Goal: Task Accomplishment & Management: Complete application form

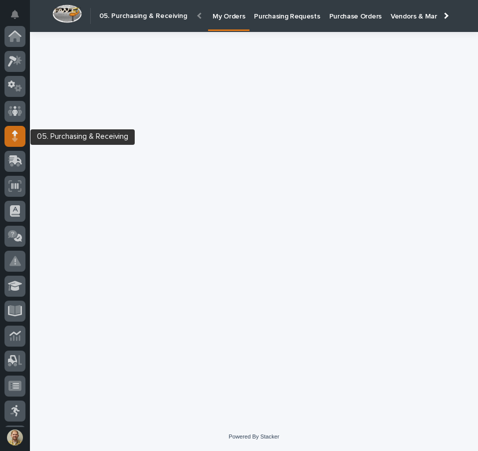
click at [19, 132] on div at bounding box center [14, 136] width 21 height 21
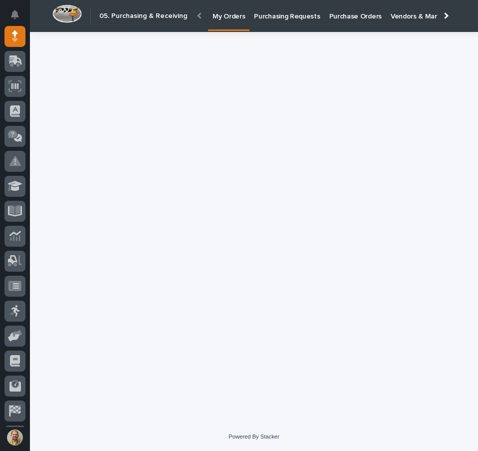
click at [335, 13] on p "Purchase Orders" at bounding box center [355, 10] width 52 height 21
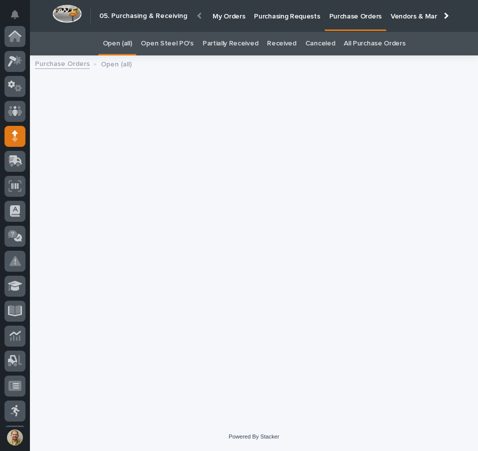
scroll to position [100, 0]
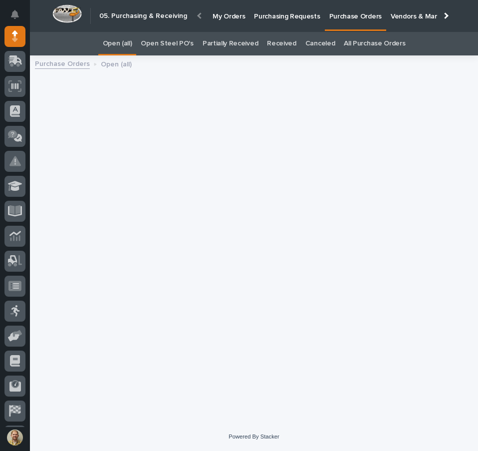
click at [283, 16] on p "Purchasing Requests" at bounding box center [287, 10] width 66 height 21
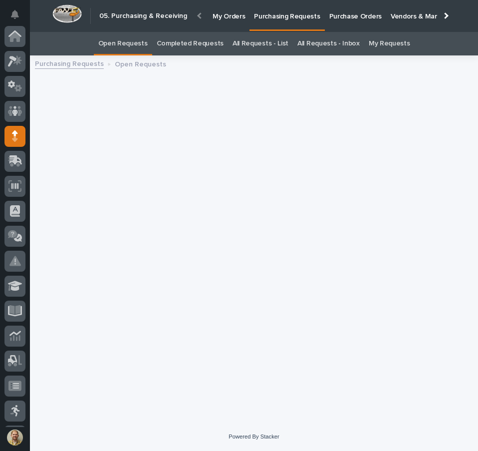
scroll to position [100, 0]
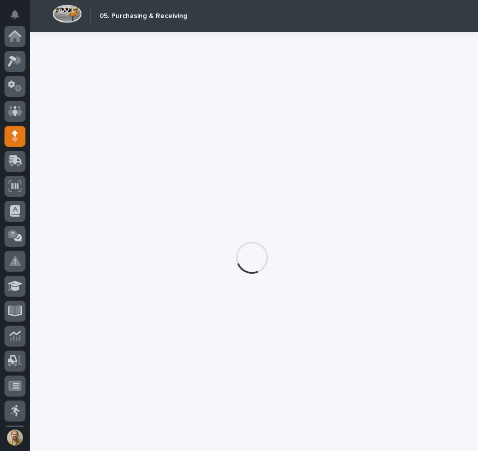
scroll to position [100, 0]
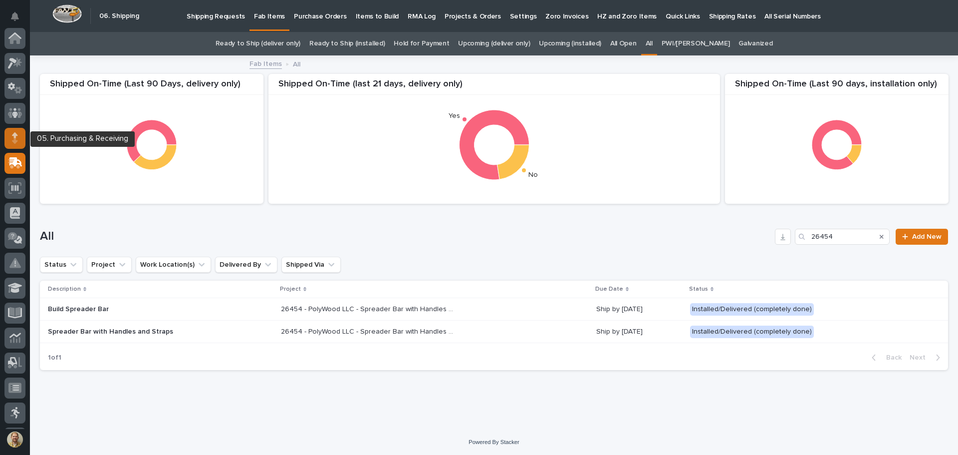
click at [20, 135] on div at bounding box center [14, 138] width 21 height 21
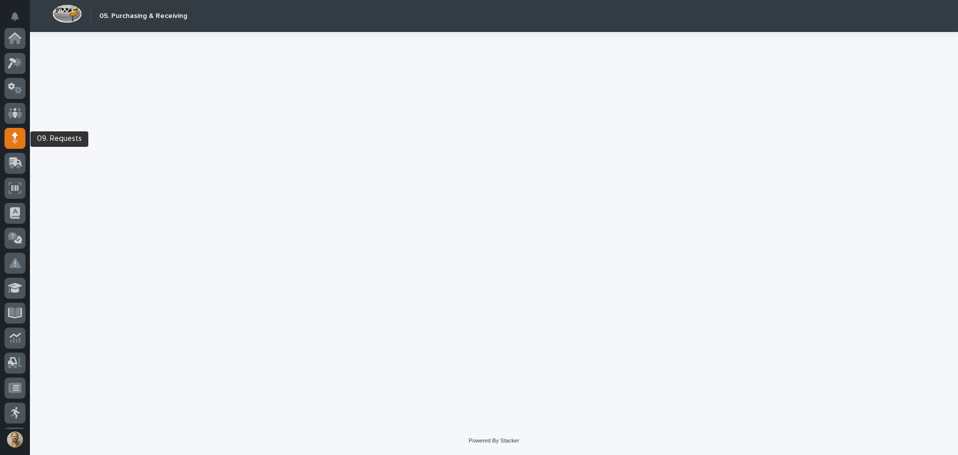
scroll to position [100, 0]
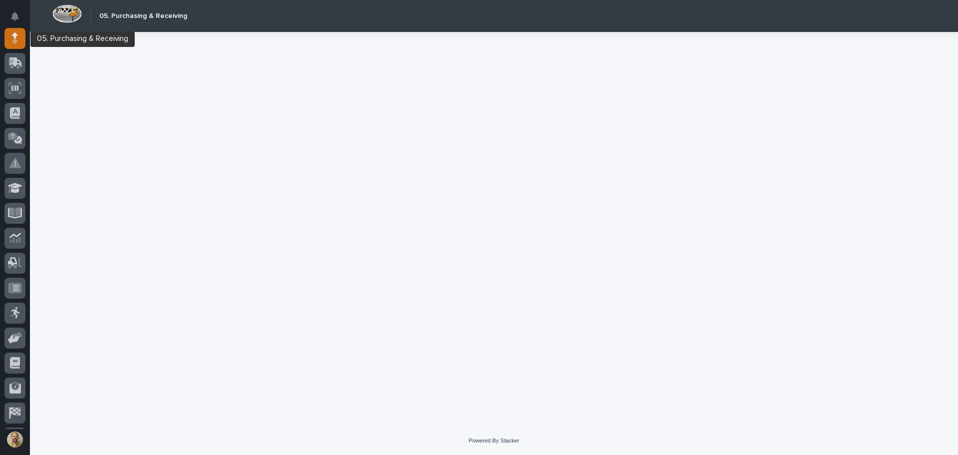
click at [20, 35] on div at bounding box center [14, 38] width 21 height 21
click at [24, 113] on div at bounding box center [14, 113] width 21 height 21
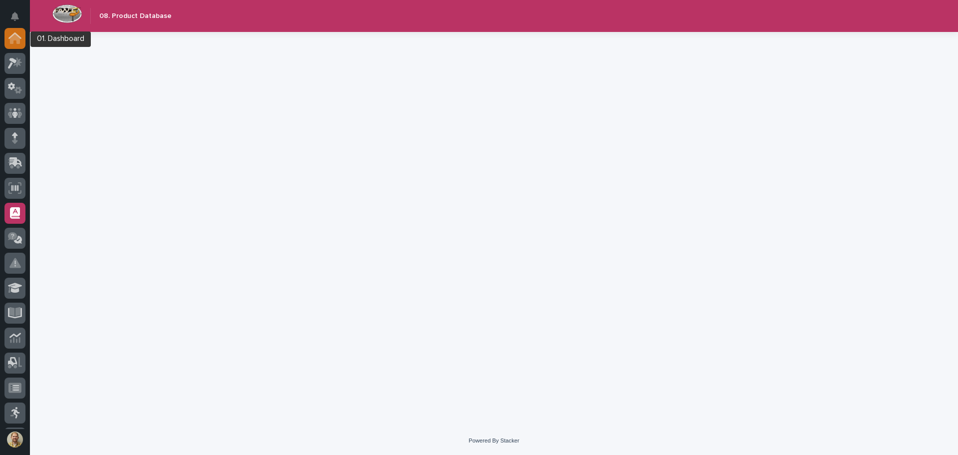
click at [20, 38] on icon at bounding box center [14, 35] width 13 height 6
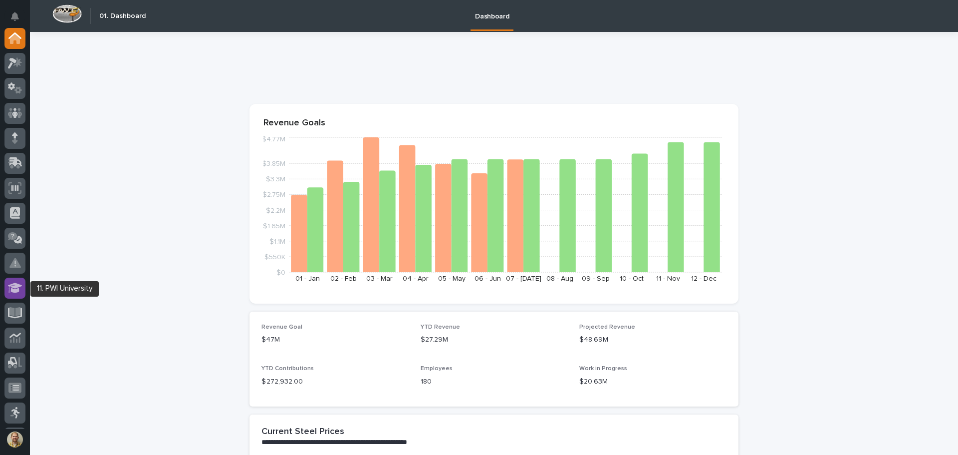
click at [18, 288] on icon at bounding box center [15, 287] width 14 height 10
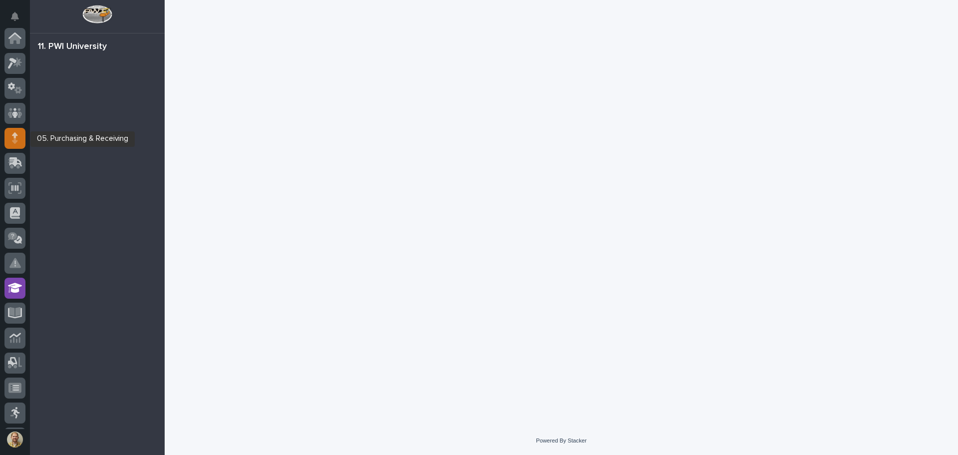
click at [6, 137] on div at bounding box center [14, 138] width 21 height 21
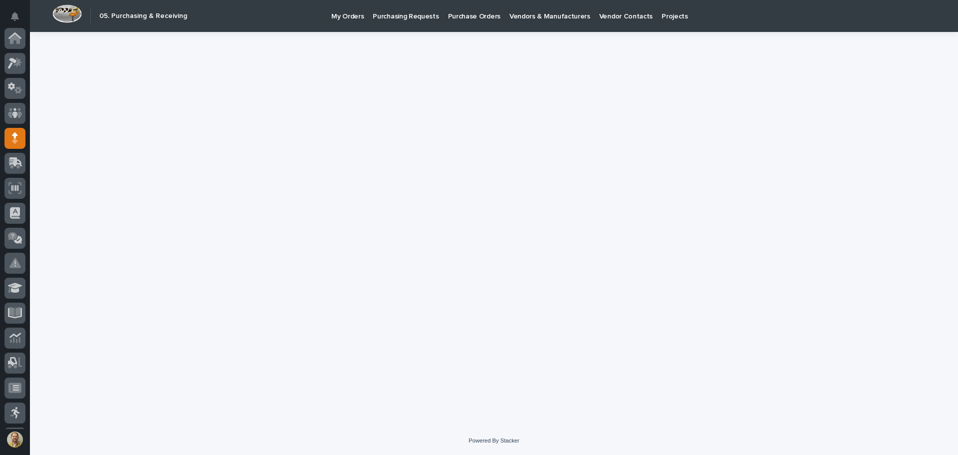
scroll to position [100, 0]
click at [408, 17] on p "Purchasing Requests" at bounding box center [402, 10] width 66 height 21
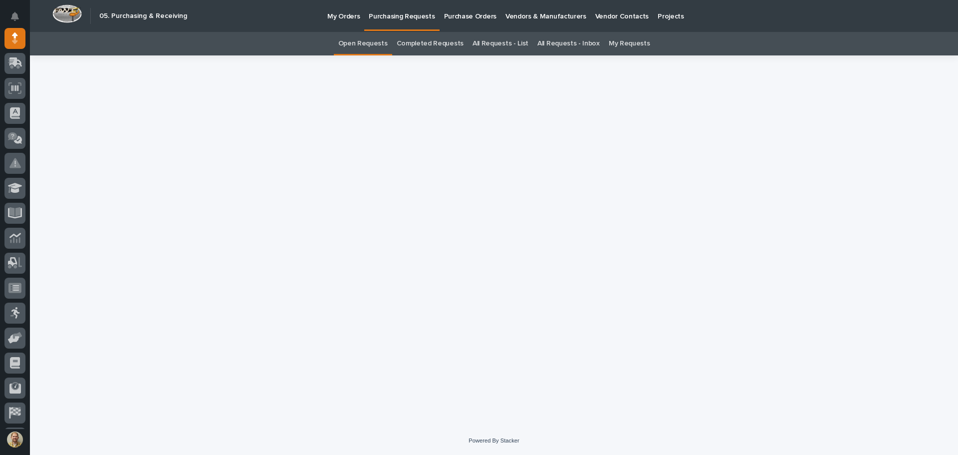
click at [616, 43] on link "My Requests" at bounding box center [629, 43] width 41 height 23
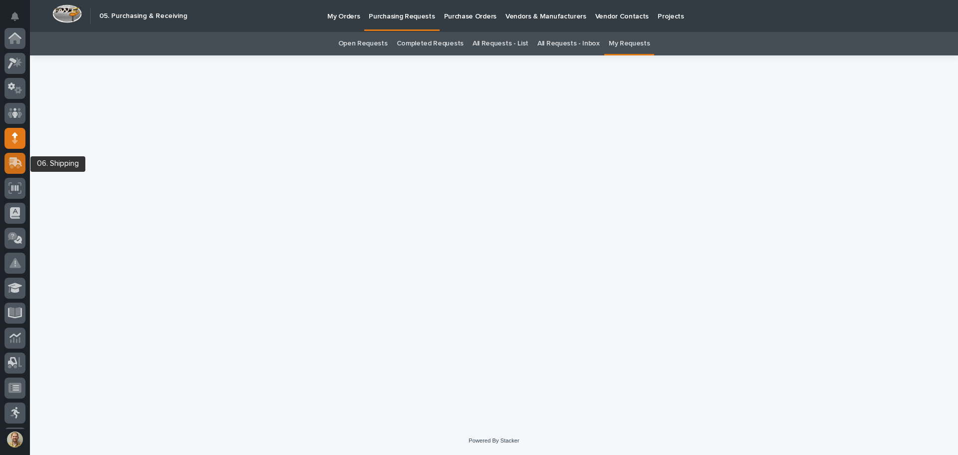
click at [16, 158] on icon at bounding box center [15, 161] width 13 height 9
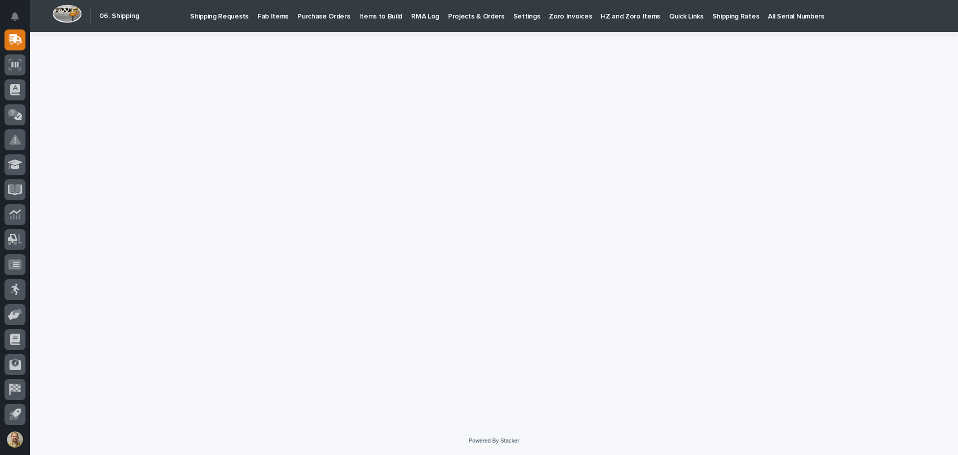
click at [382, 19] on p "Items to Build" at bounding box center [380, 10] width 43 height 21
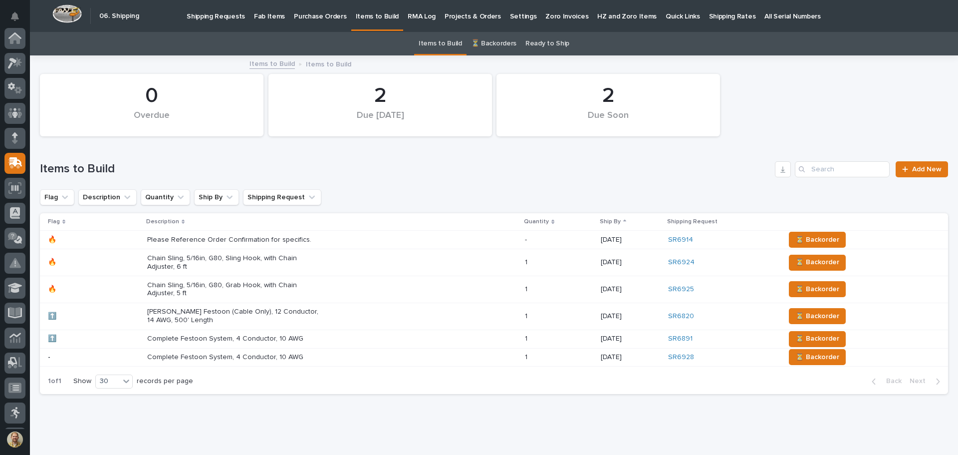
scroll to position [123, 0]
click at [18, 39] on icon at bounding box center [15, 38] width 13 height 9
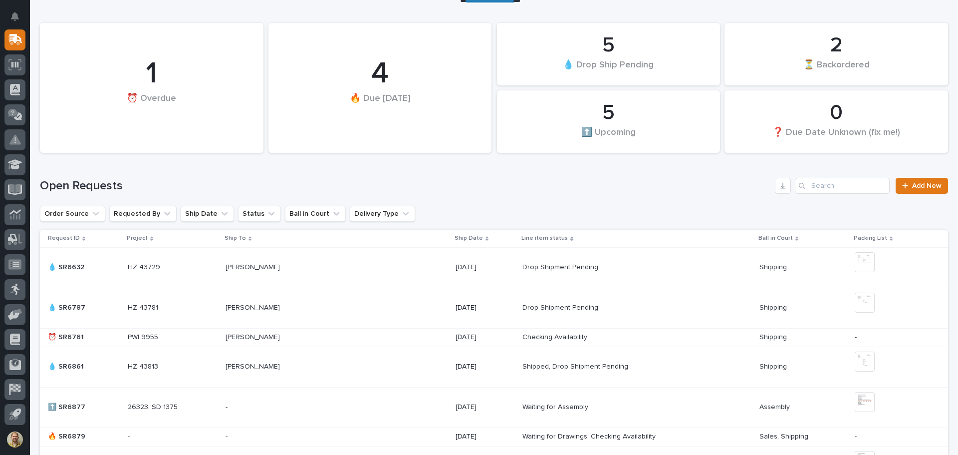
scroll to position [250, 0]
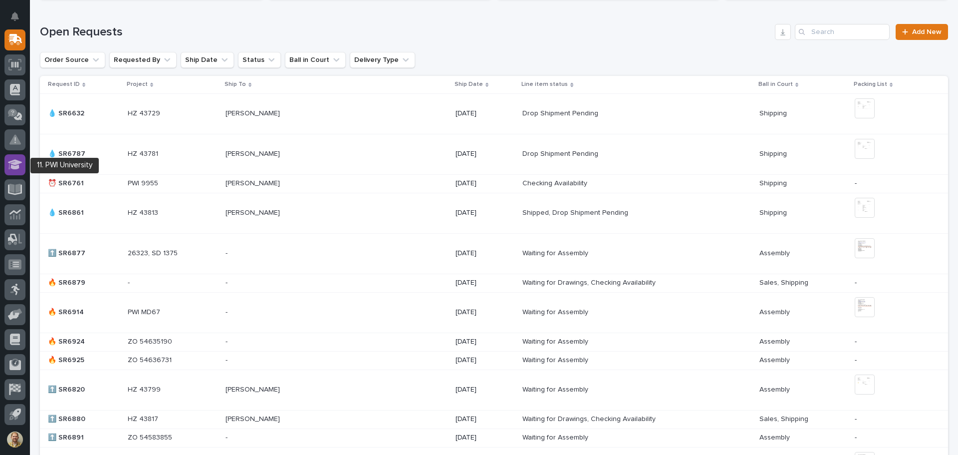
click at [18, 171] on div at bounding box center [14, 164] width 21 height 21
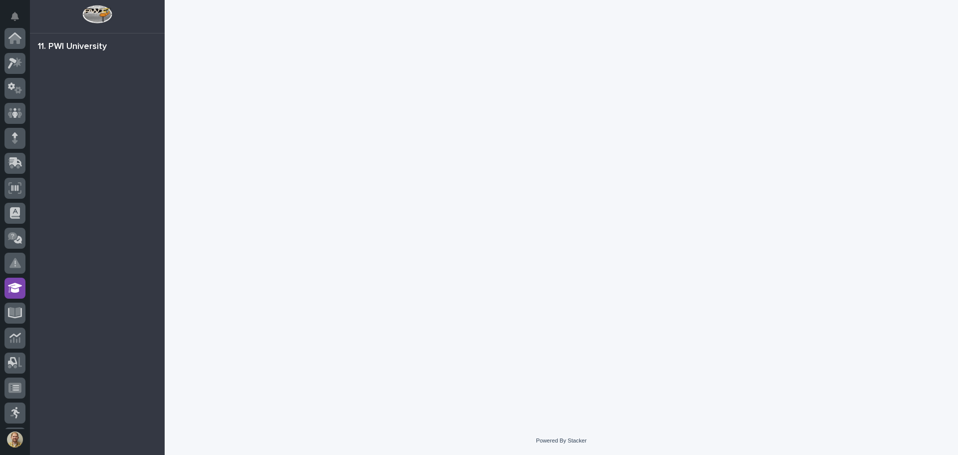
scroll to position [123, 0]
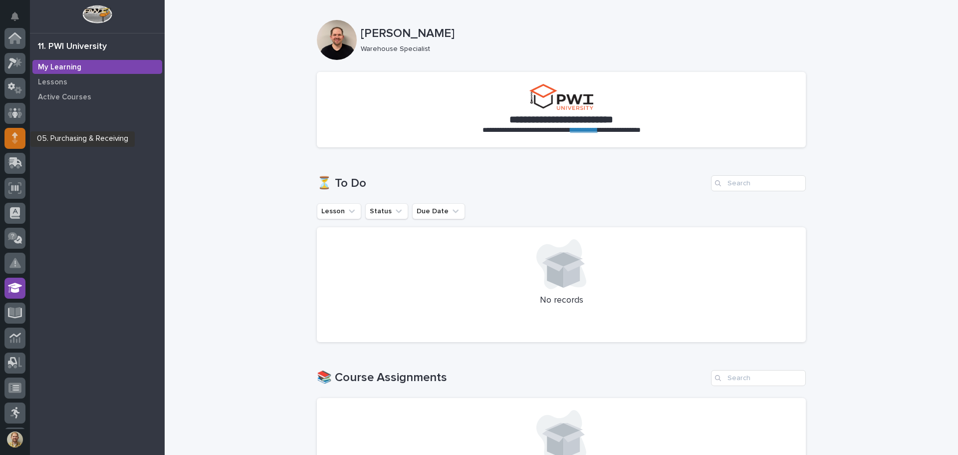
click at [18, 143] on div at bounding box center [14, 138] width 21 height 21
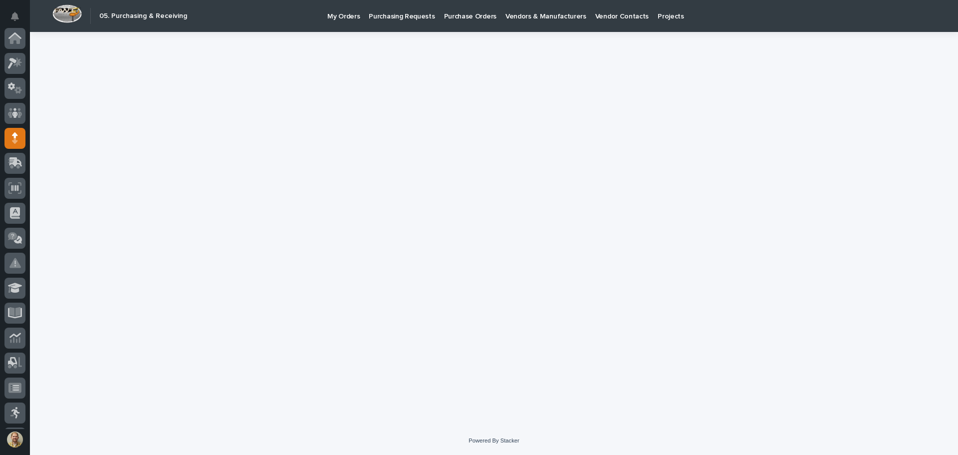
scroll to position [100, 0]
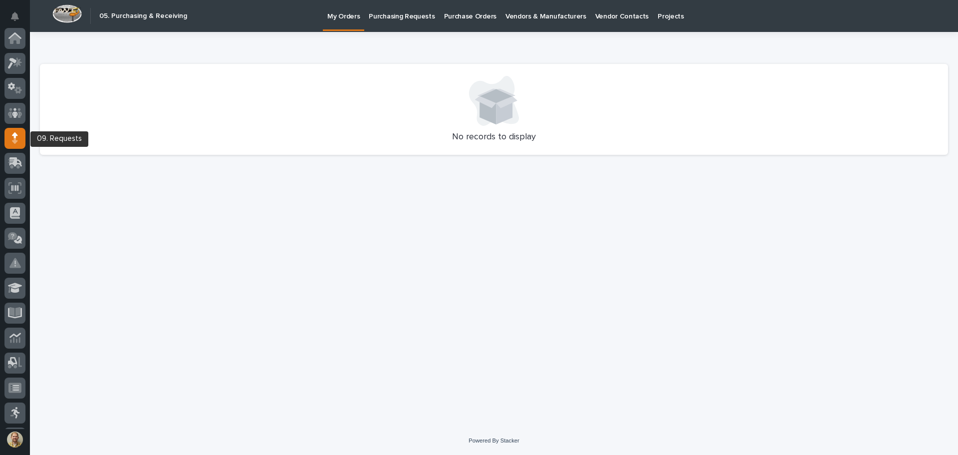
scroll to position [100, 0]
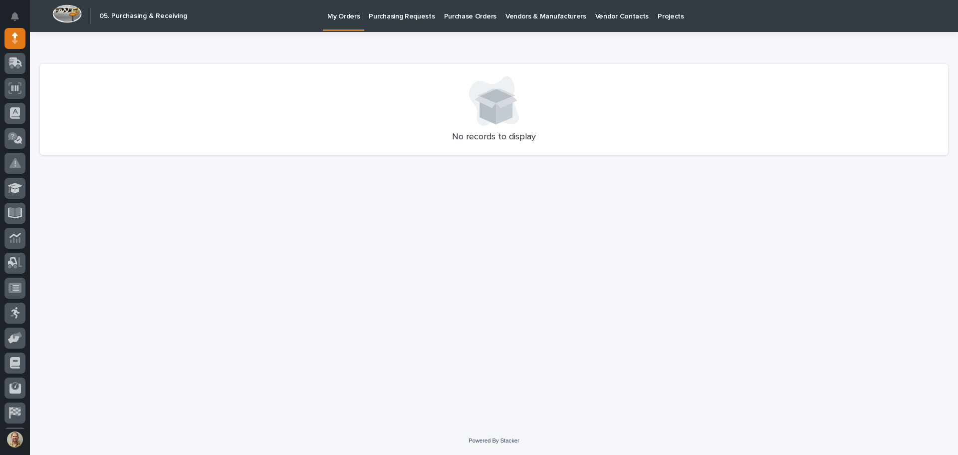
click at [414, 17] on p "Purchasing Requests" at bounding box center [402, 10] width 66 height 21
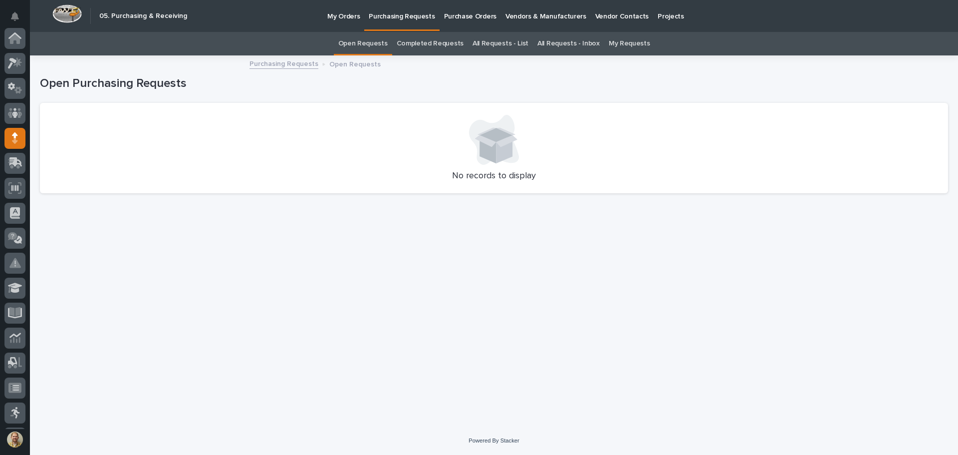
scroll to position [100, 0]
click at [282, 65] on link "Purchasing Requests" at bounding box center [284, 62] width 69 height 11
click at [456, 15] on p "Purchase Orders" at bounding box center [470, 10] width 52 height 21
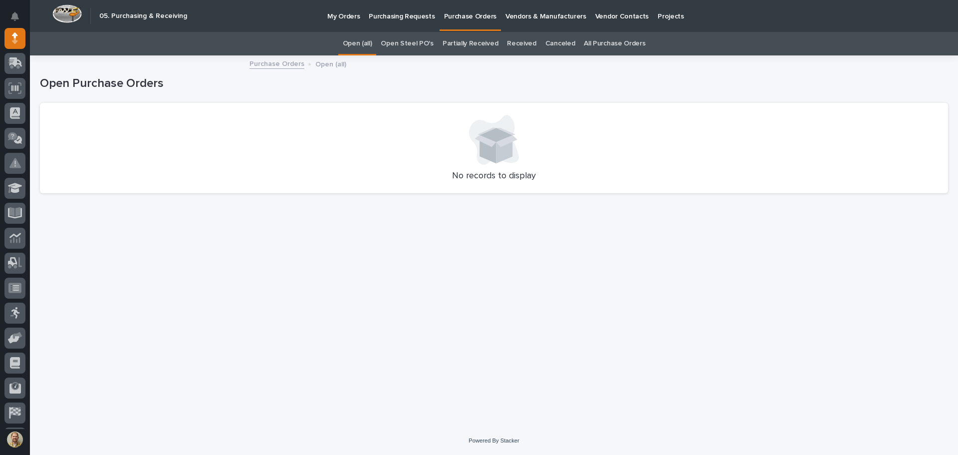
click at [376, 23] on link "Purchasing Requests" at bounding box center [401, 15] width 75 height 31
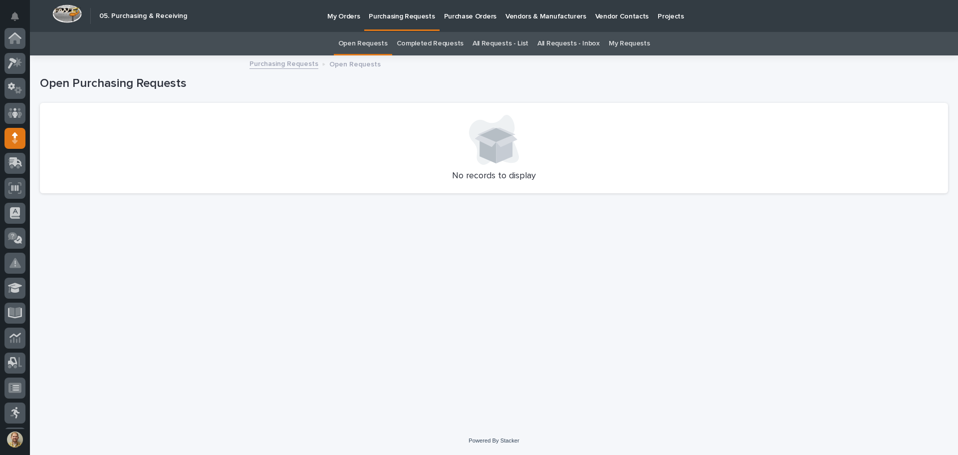
scroll to position [100, 0]
click at [501, 43] on link "All Requests - List" at bounding box center [501, 43] width 56 height 23
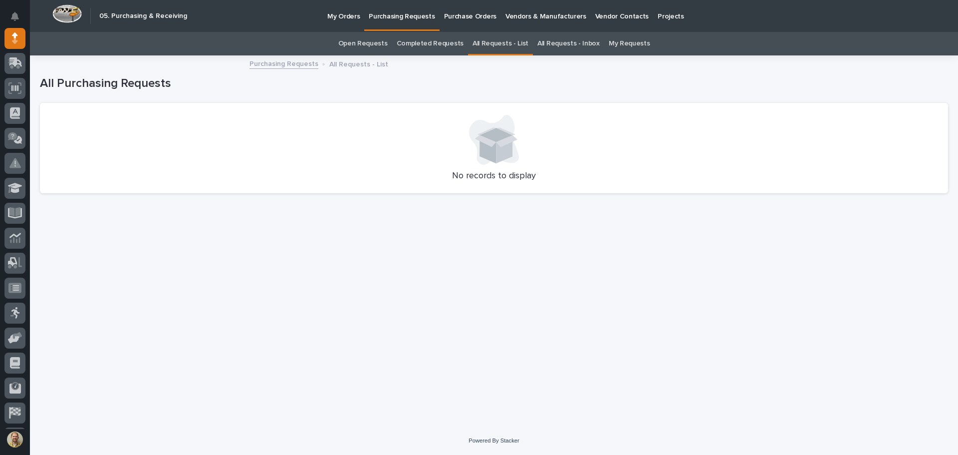
click at [619, 46] on link "My Requests" at bounding box center [629, 43] width 41 height 23
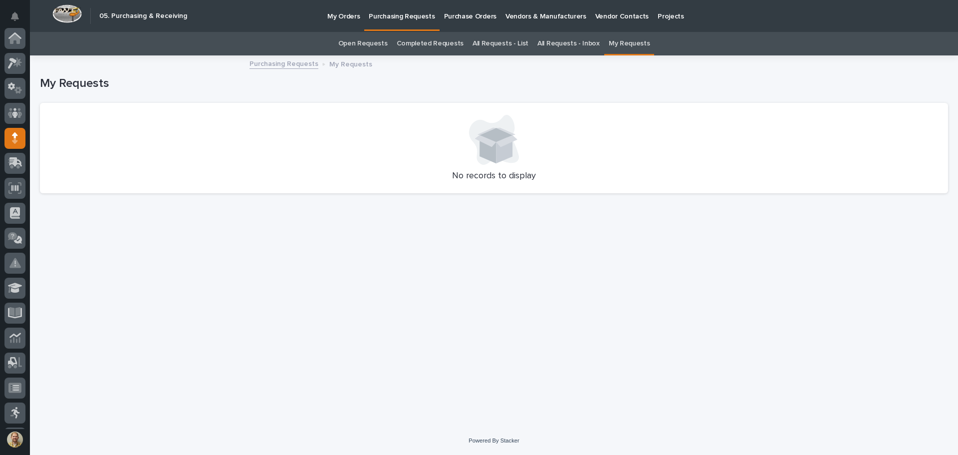
scroll to position [100, 0]
click at [283, 66] on link "Purchasing Requests" at bounding box center [284, 62] width 69 height 11
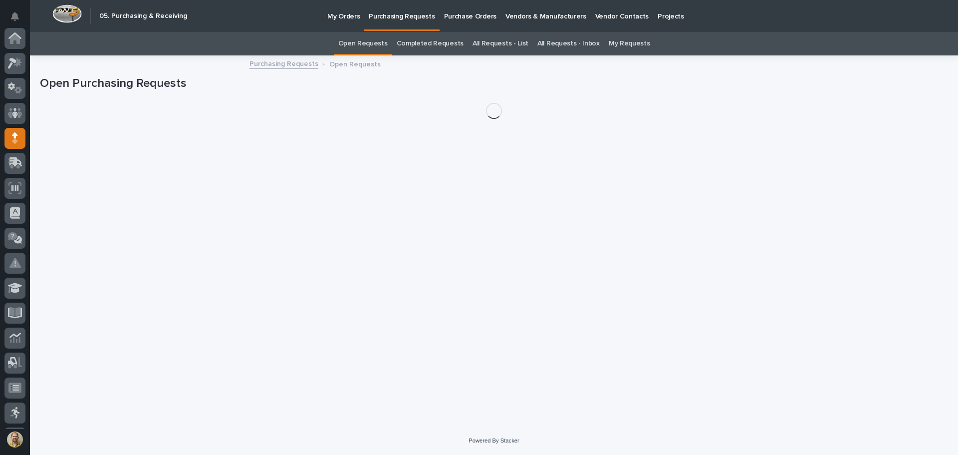
scroll to position [100, 0]
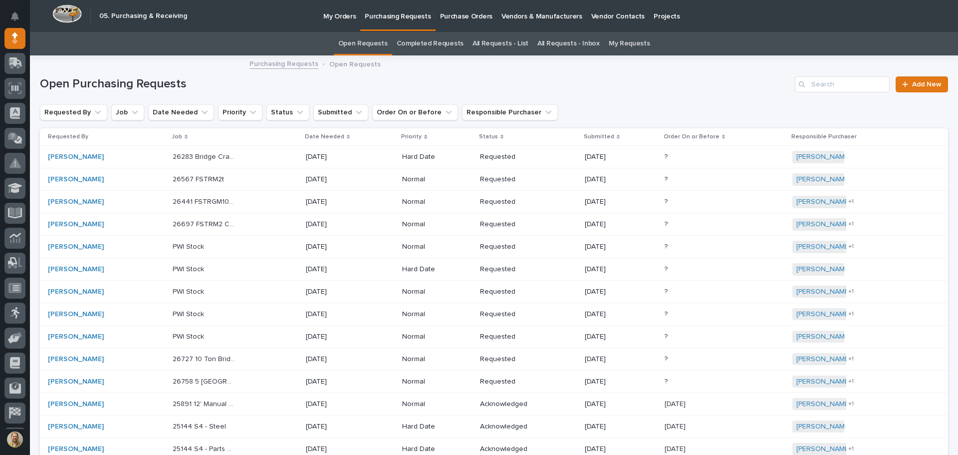
click at [609, 37] on link "My Requests" at bounding box center [629, 43] width 41 height 23
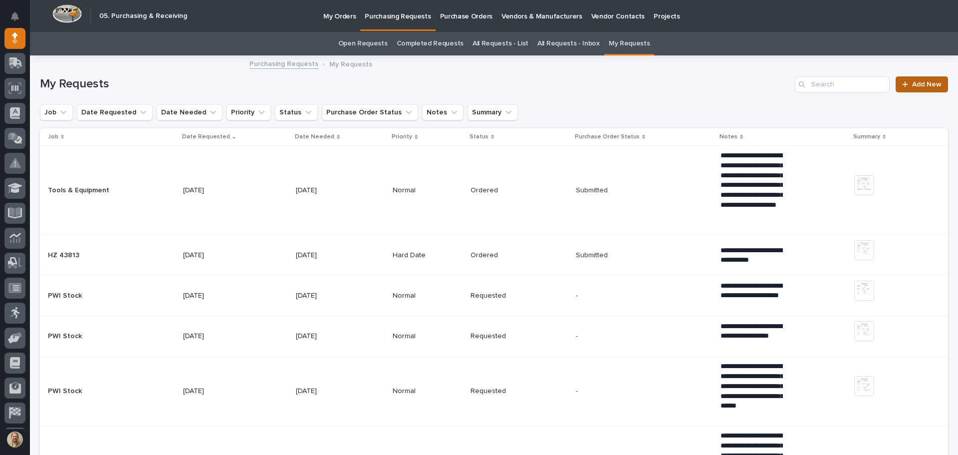
click at [912, 81] on span "Add New" at bounding box center [926, 84] width 29 height 7
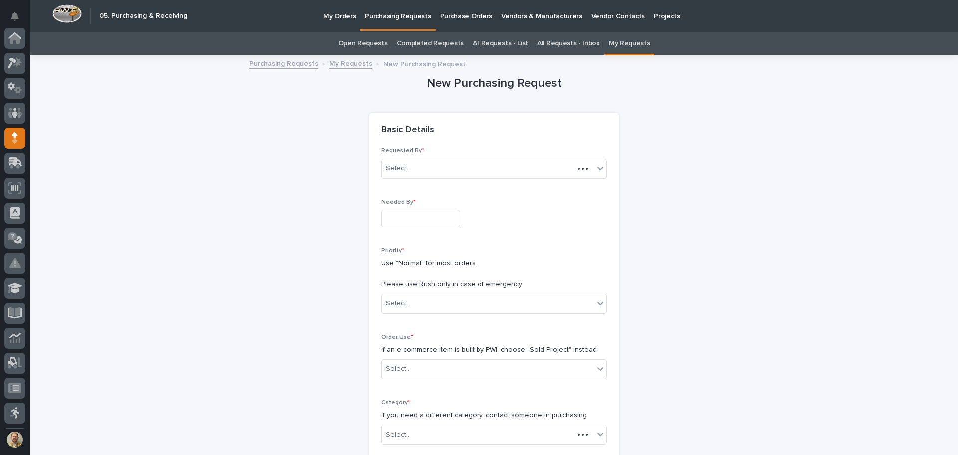
scroll to position [100, 0]
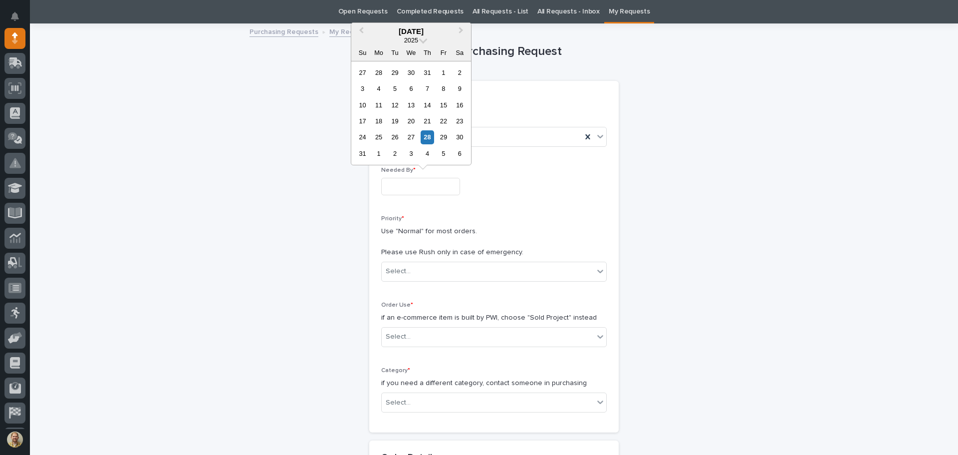
click at [402, 188] on input "text" at bounding box center [420, 186] width 79 height 17
click at [379, 153] on div "1" at bounding box center [378, 153] width 13 height 13
type input "**********"
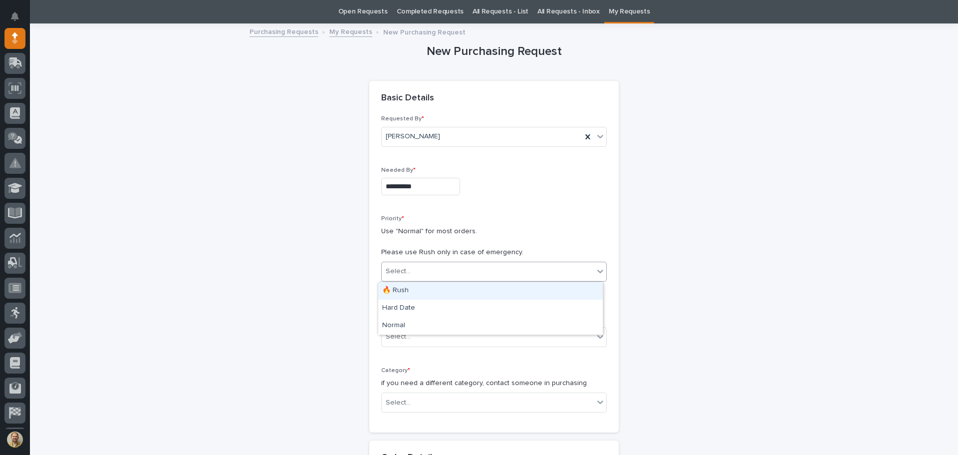
click at [427, 270] on div "Select..." at bounding box center [488, 271] width 212 height 16
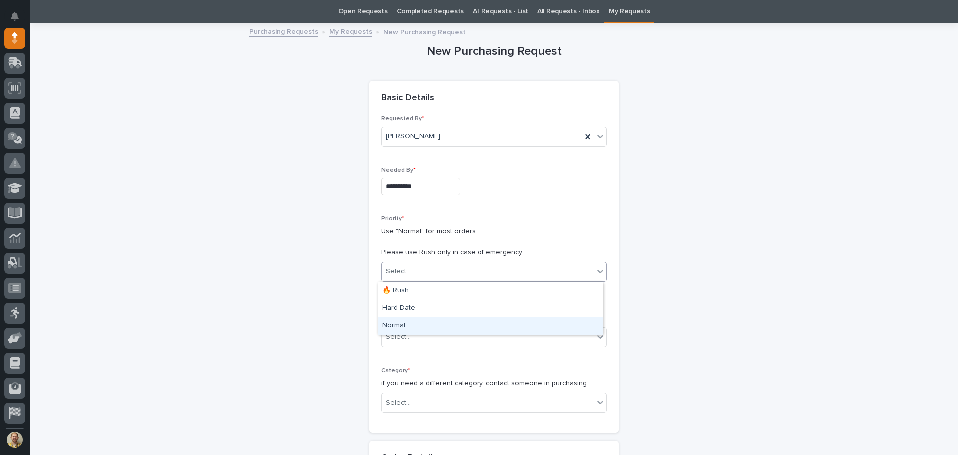
click at [409, 317] on div "Normal" at bounding box center [490, 325] width 225 height 17
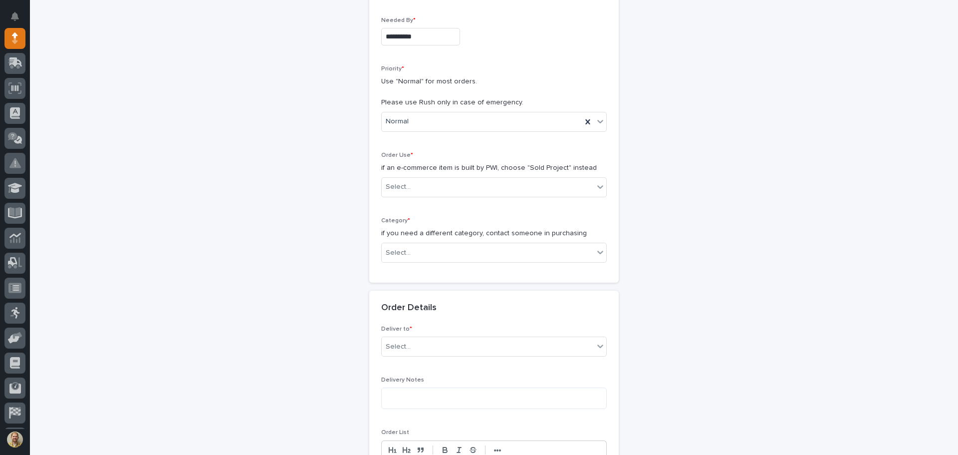
click at [414, 133] on div "Priority * Use "Normal" for most orders. Please use Rush only in case of emerge…" at bounding box center [494, 102] width 226 height 74
click at [412, 125] on div "Normal" at bounding box center [482, 121] width 200 height 16
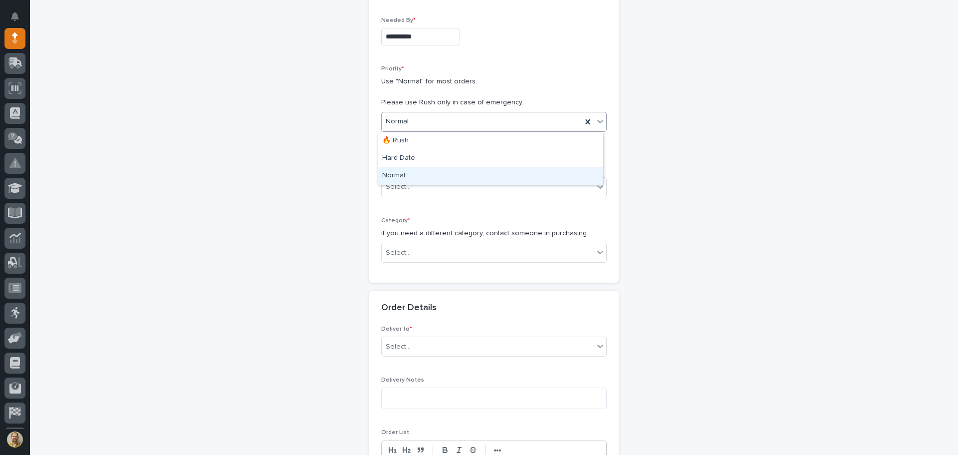
click at [399, 179] on div "Normal" at bounding box center [490, 175] width 225 height 17
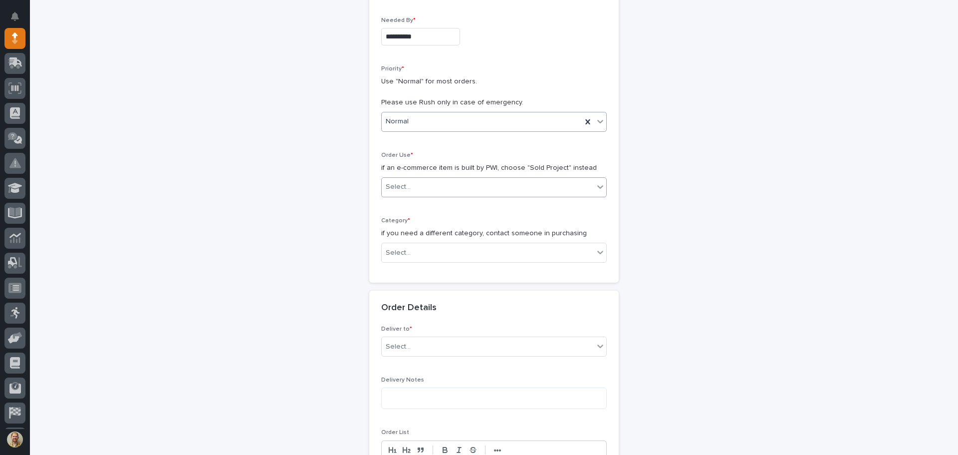
click at [396, 187] on div "Select..." at bounding box center [398, 187] width 25 height 10
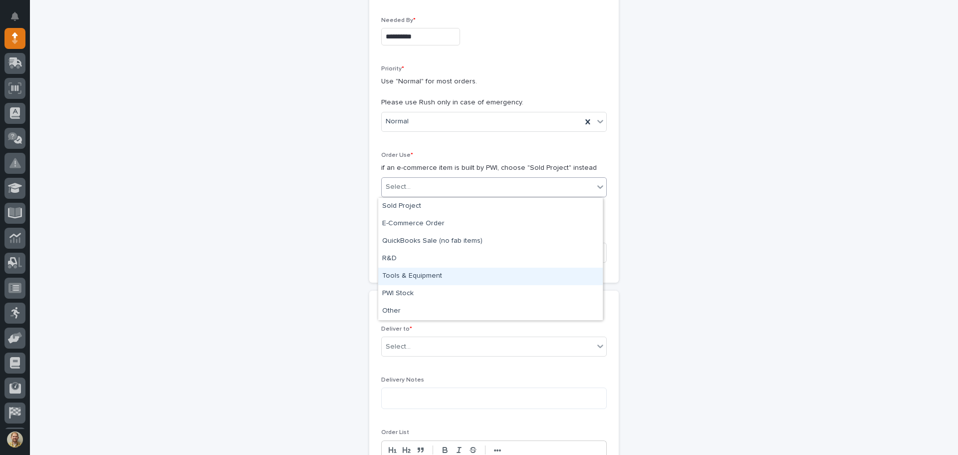
click at [407, 278] on div "Tools & Equipment" at bounding box center [490, 275] width 225 height 17
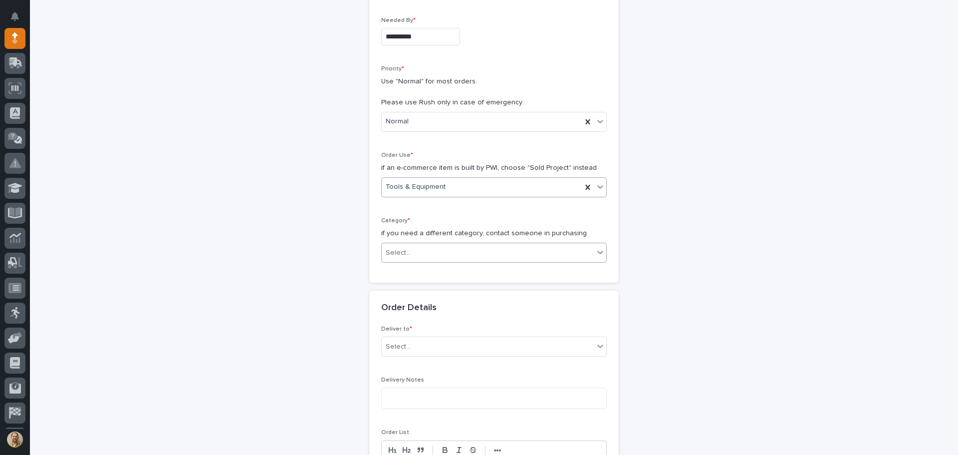
click at [415, 251] on div "Select..." at bounding box center [488, 253] width 212 height 16
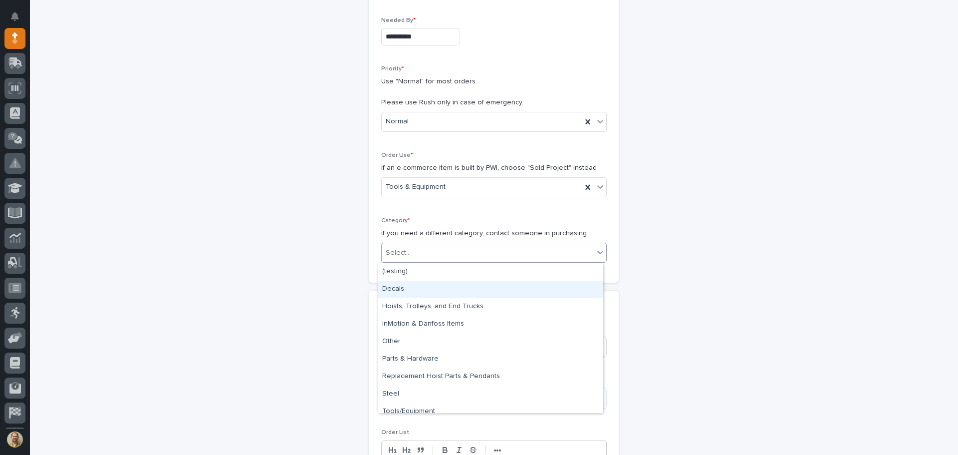
scroll to position [7, 0]
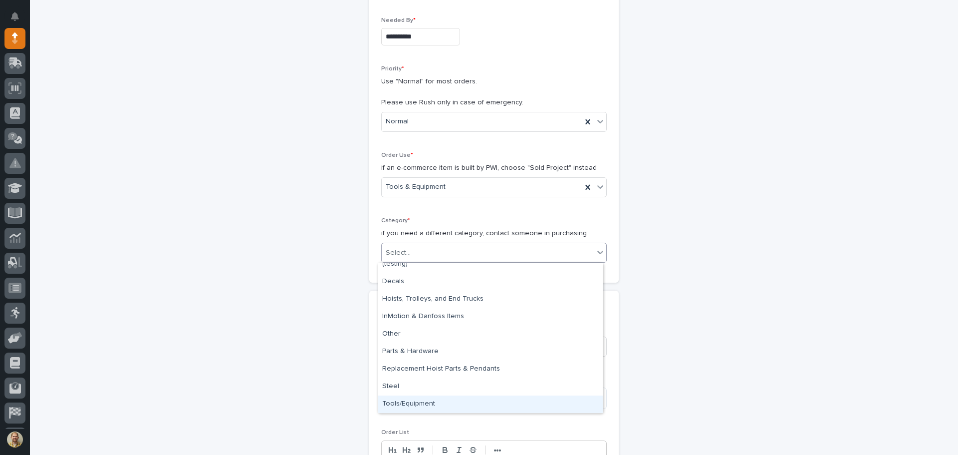
click at [418, 402] on div "Tools/Equipment" at bounding box center [490, 403] width 225 height 17
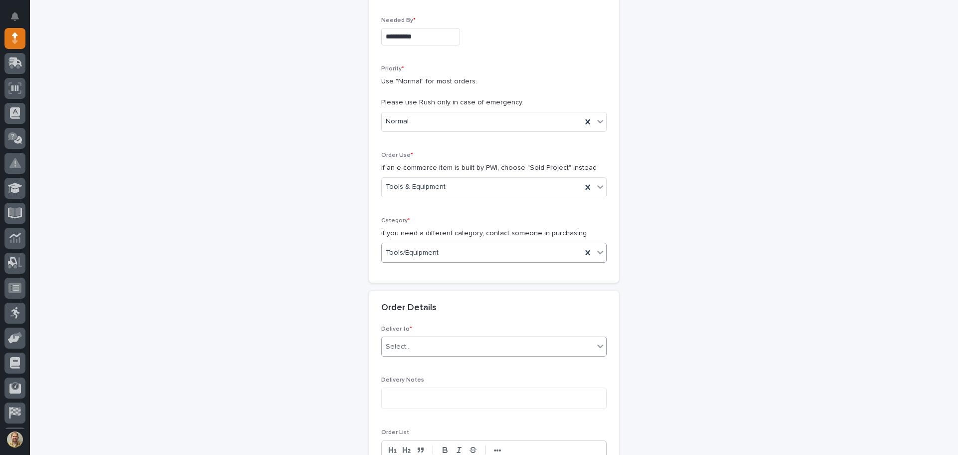
click at [446, 354] on div "Select..." at bounding box center [488, 346] width 212 height 16
click at [443, 367] on div "PWI" at bounding box center [490, 365] width 225 height 17
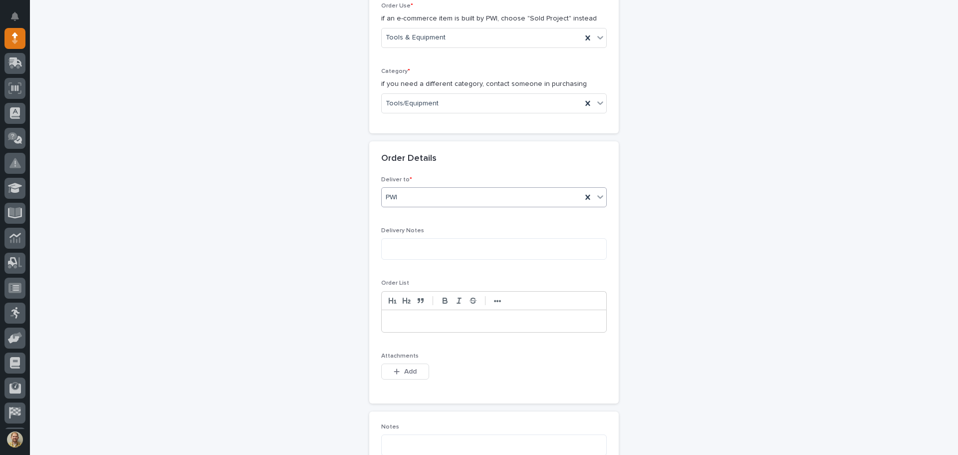
scroll to position [331, 0]
click at [428, 250] on textarea at bounding box center [494, 248] width 226 height 21
type textarea "**********"
click at [434, 330] on div at bounding box center [494, 320] width 225 height 22
drag, startPoint x: 418, startPoint y: 321, endPoint x: 378, endPoint y: 318, distance: 40.1
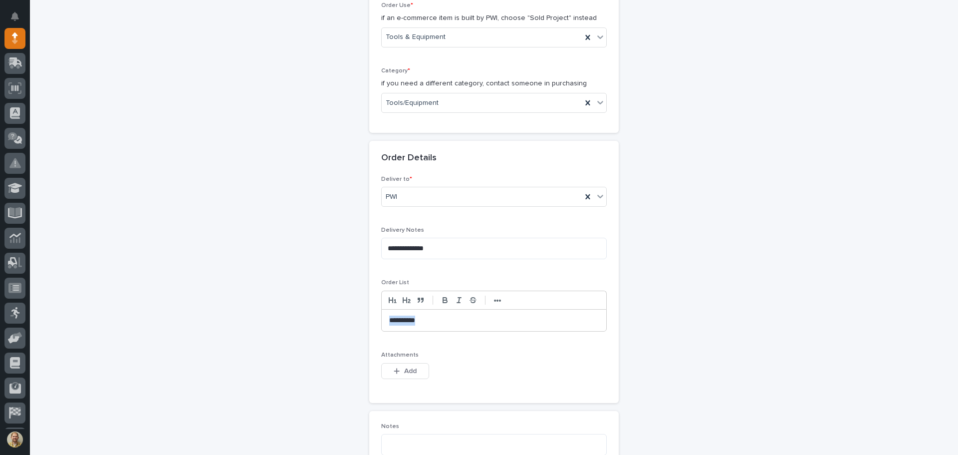
click at [382, 318] on div "*********" at bounding box center [494, 320] width 225 height 22
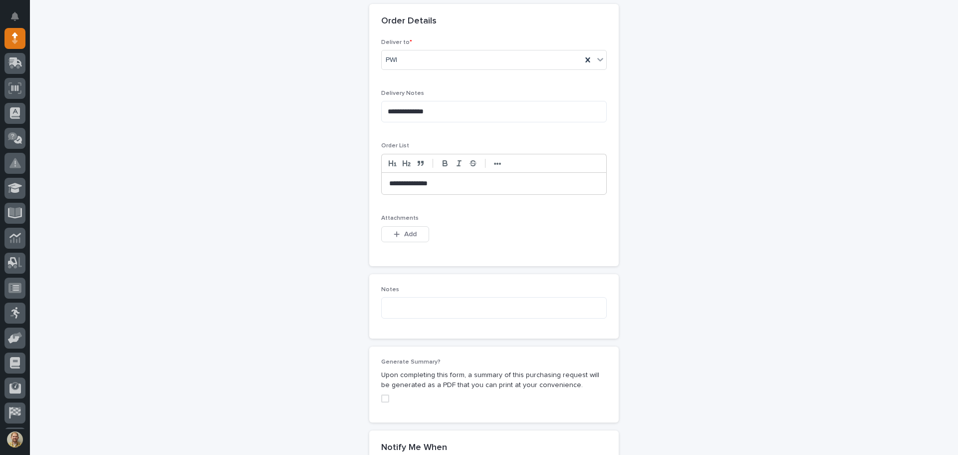
scroll to position [481, 0]
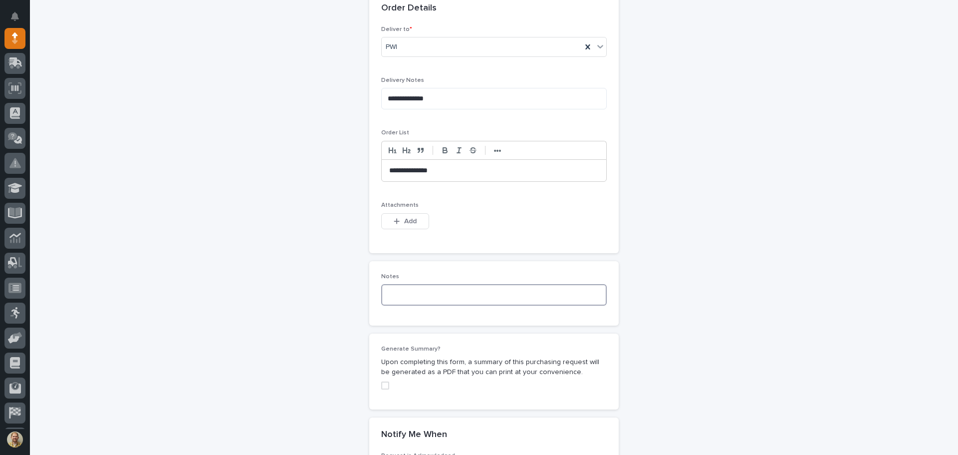
click at [417, 297] on textarea at bounding box center [494, 294] width 226 height 21
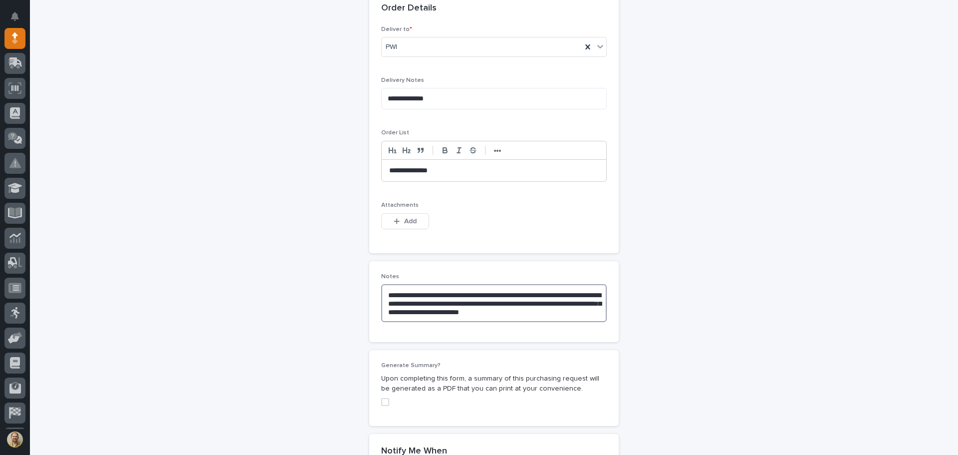
scroll to position [581, 0]
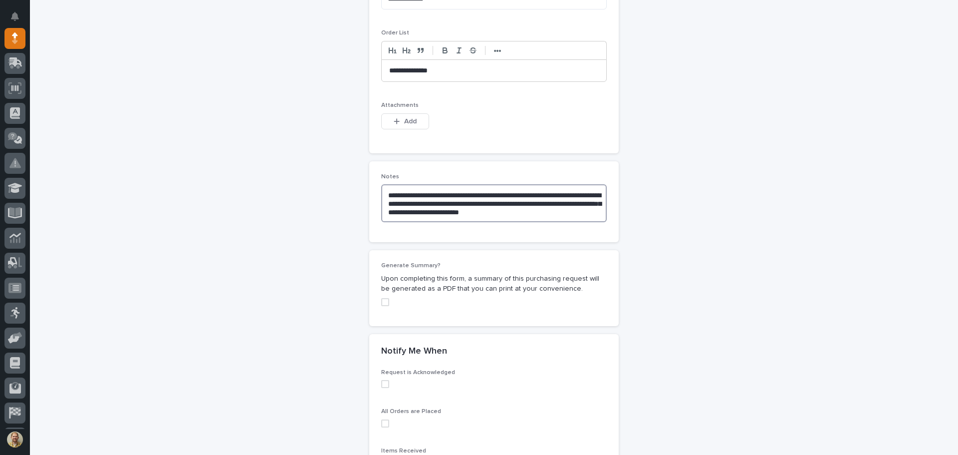
type textarea "**********"
click at [382, 307] on div "Generate Summary? Upon completing this form, a summary of this purchasing reque…" at bounding box center [494, 288] width 226 height 52
click at [383, 303] on span at bounding box center [385, 302] width 8 height 8
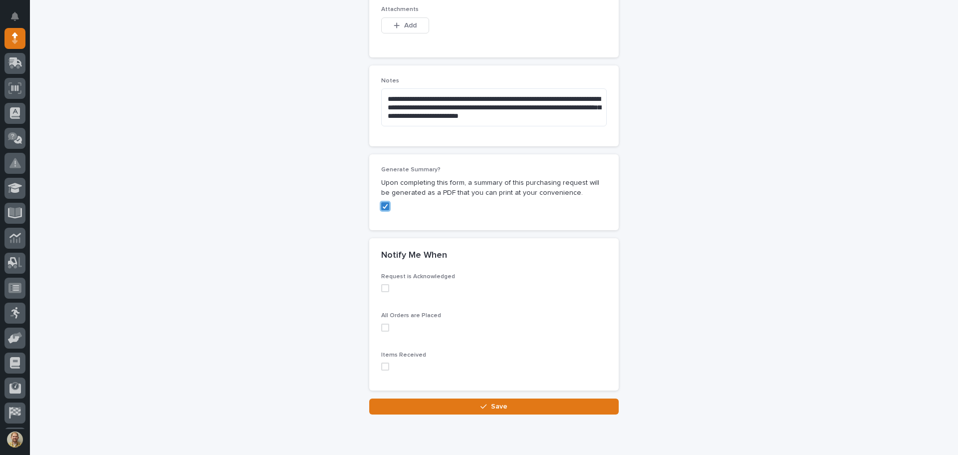
scroll to position [681, 0]
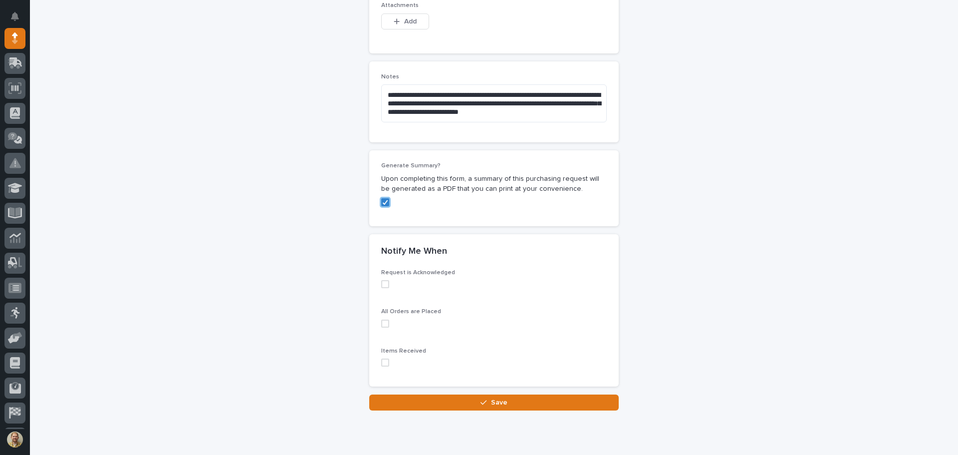
click at [385, 286] on span at bounding box center [385, 284] width 8 height 8
click at [381, 321] on span at bounding box center [385, 323] width 8 height 8
click at [384, 362] on span at bounding box center [385, 362] width 8 height 8
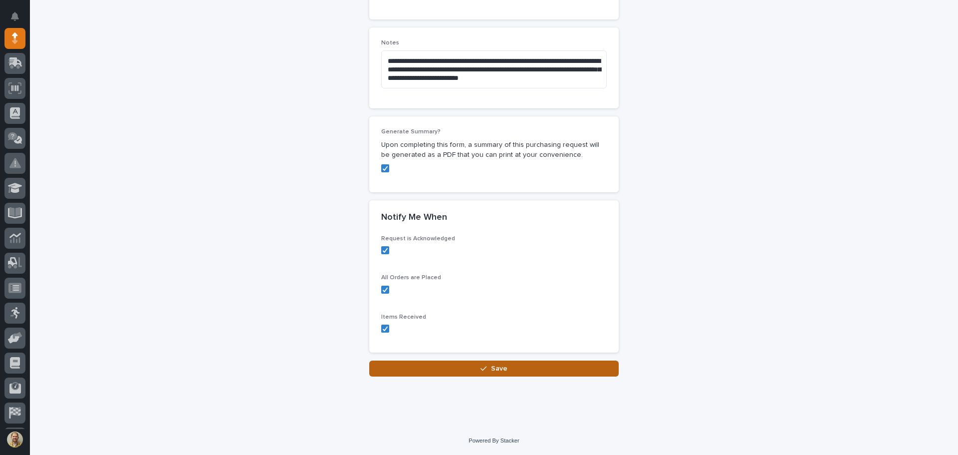
click at [457, 370] on button "Save" at bounding box center [494, 368] width 250 height 16
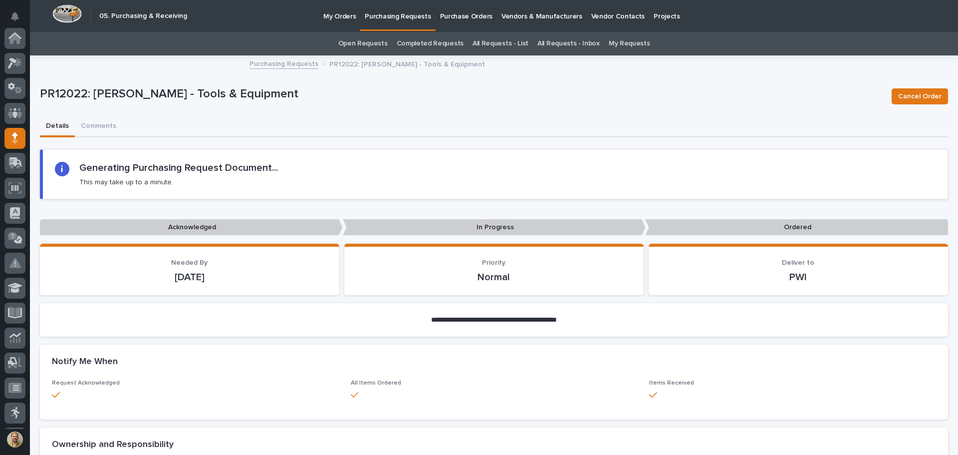
scroll to position [100, 0]
